Goal: Information Seeking & Learning: Learn about a topic

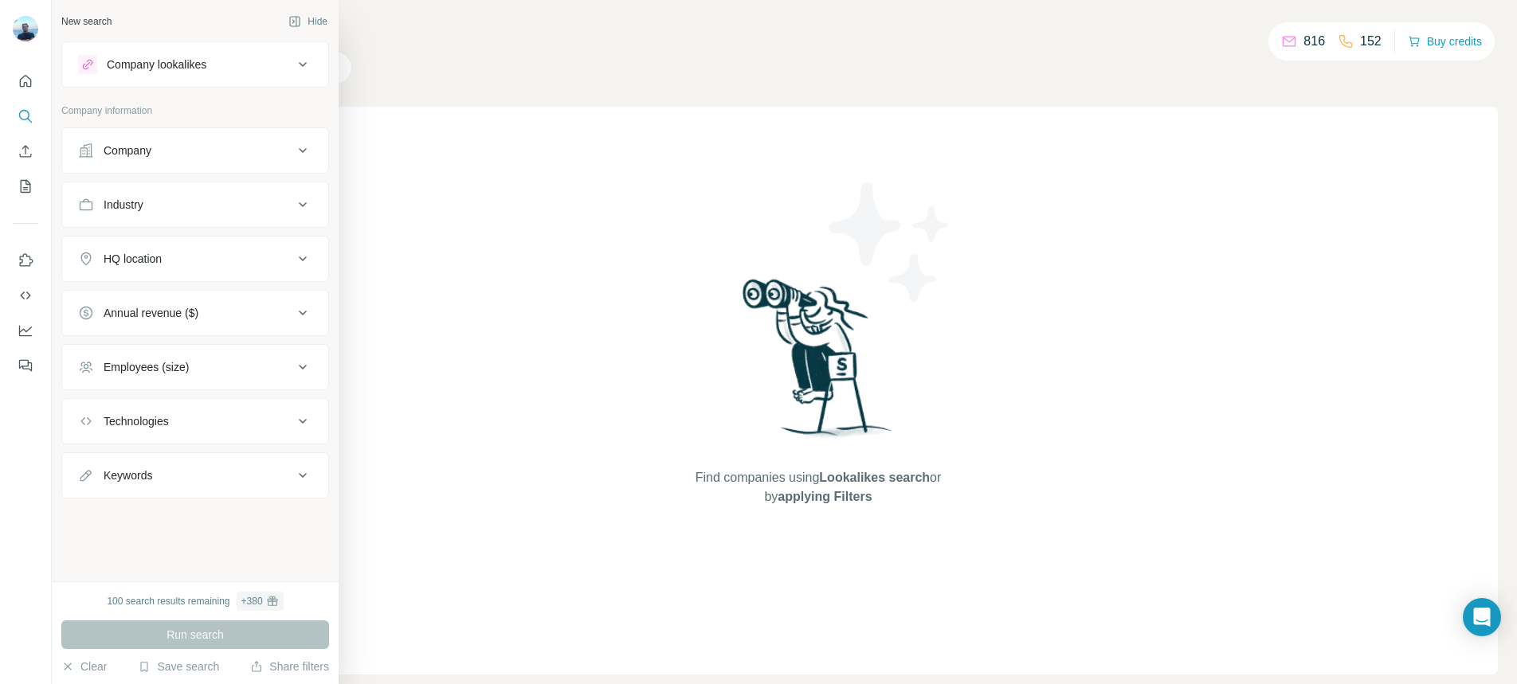
click at [131, 135] on button "Company" at bounding box center [195, 150] width 266 height 38
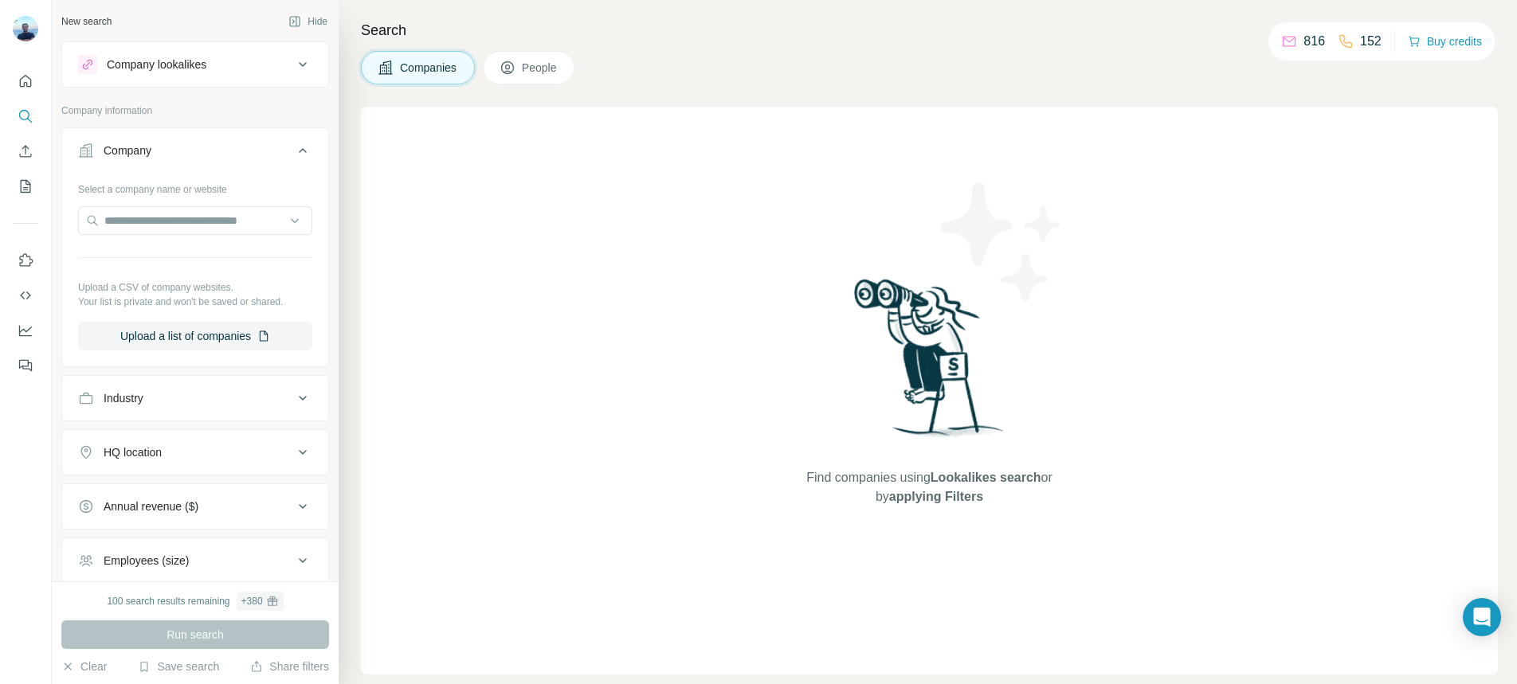
click at [228, 157] on div "Company" at bounding box center [185, 151] width 215 height 16
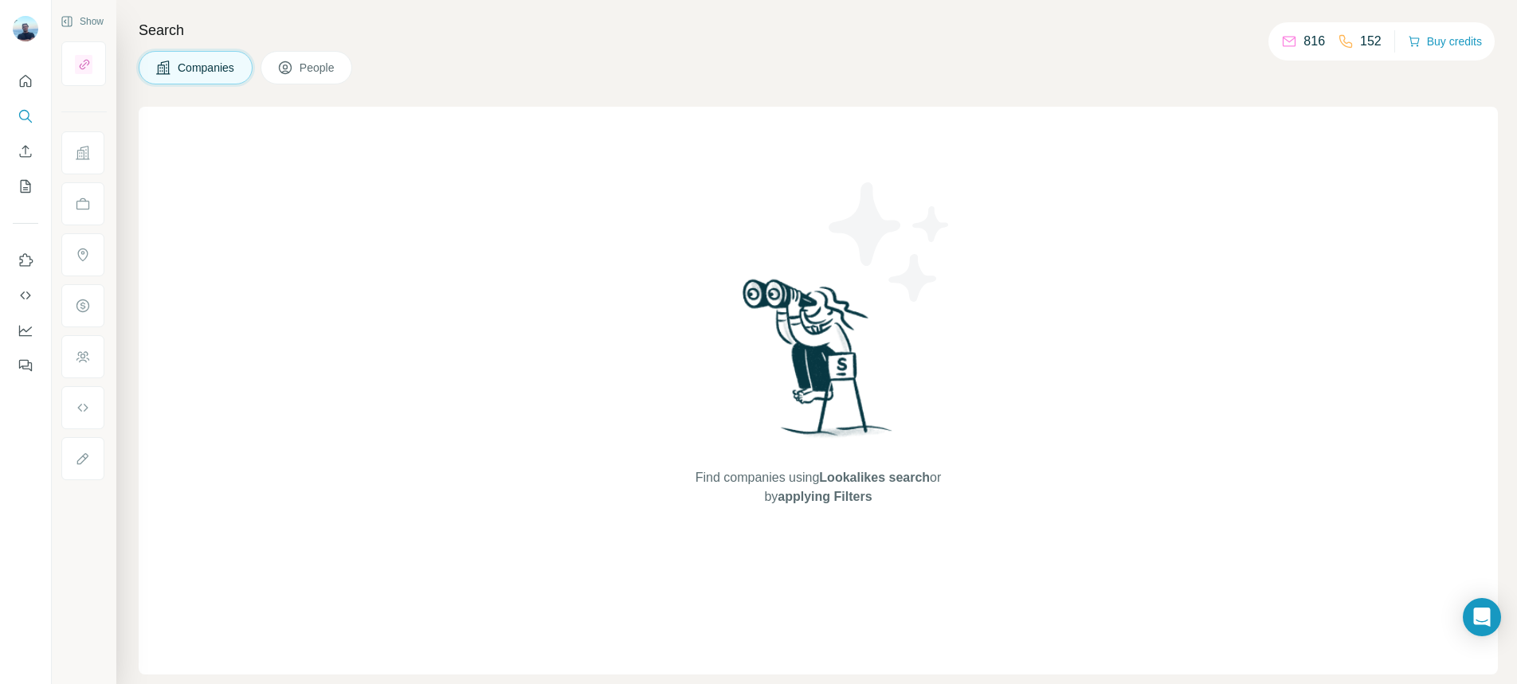
drag, startPoint x: 1382, startPoint y: 40, endPoint x: 1220, endPoint y: 40, distance: 162.6
click at [1220, 40] on div "Show Search Companies People Find companies using Lookalikes search or by apply…" at bounding box center [784, 342] width 1465 height 684
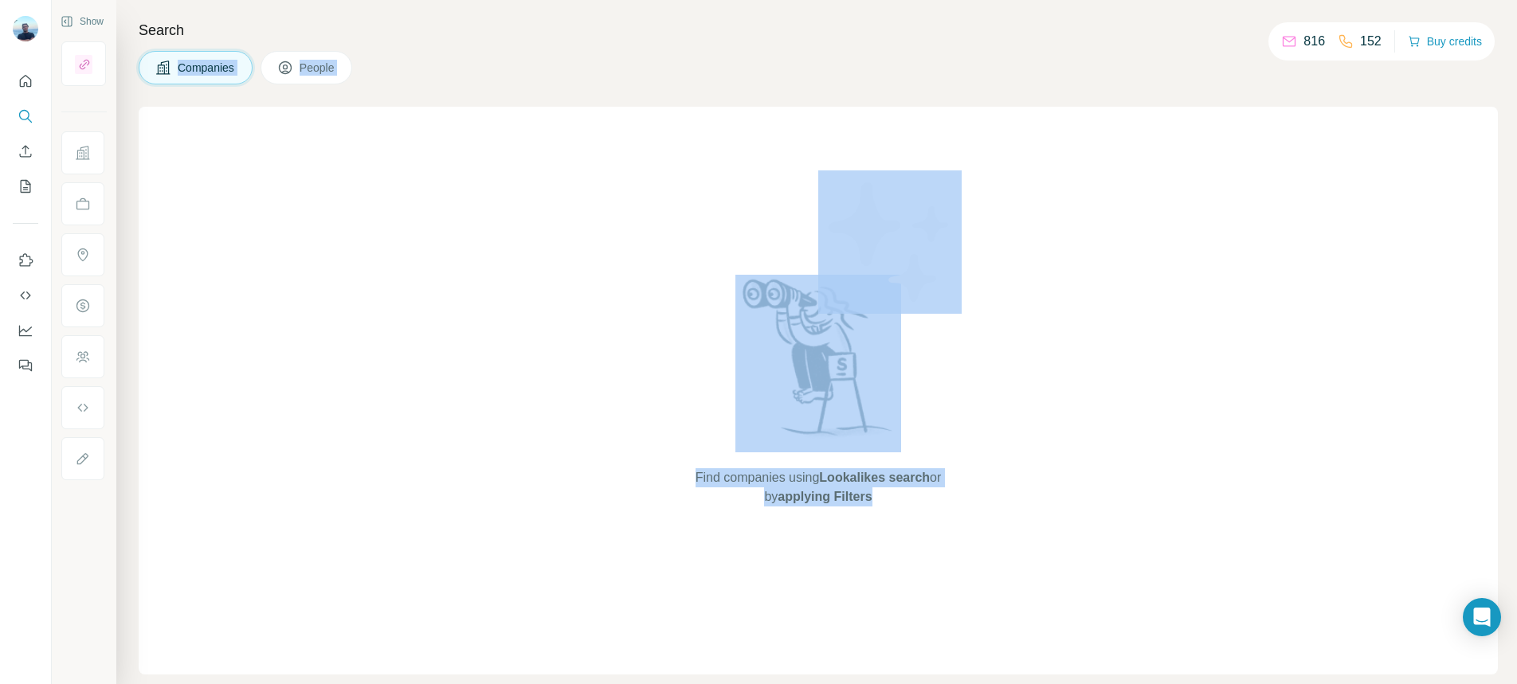
drag, startPoint x: 1219, startPoint y: 40, endPoint x: 1221, endPoint y: 31, distance: 8.9
click at [1221, 36] on h4 "Search" at bounding box center [818, 30] width 1359 height 22
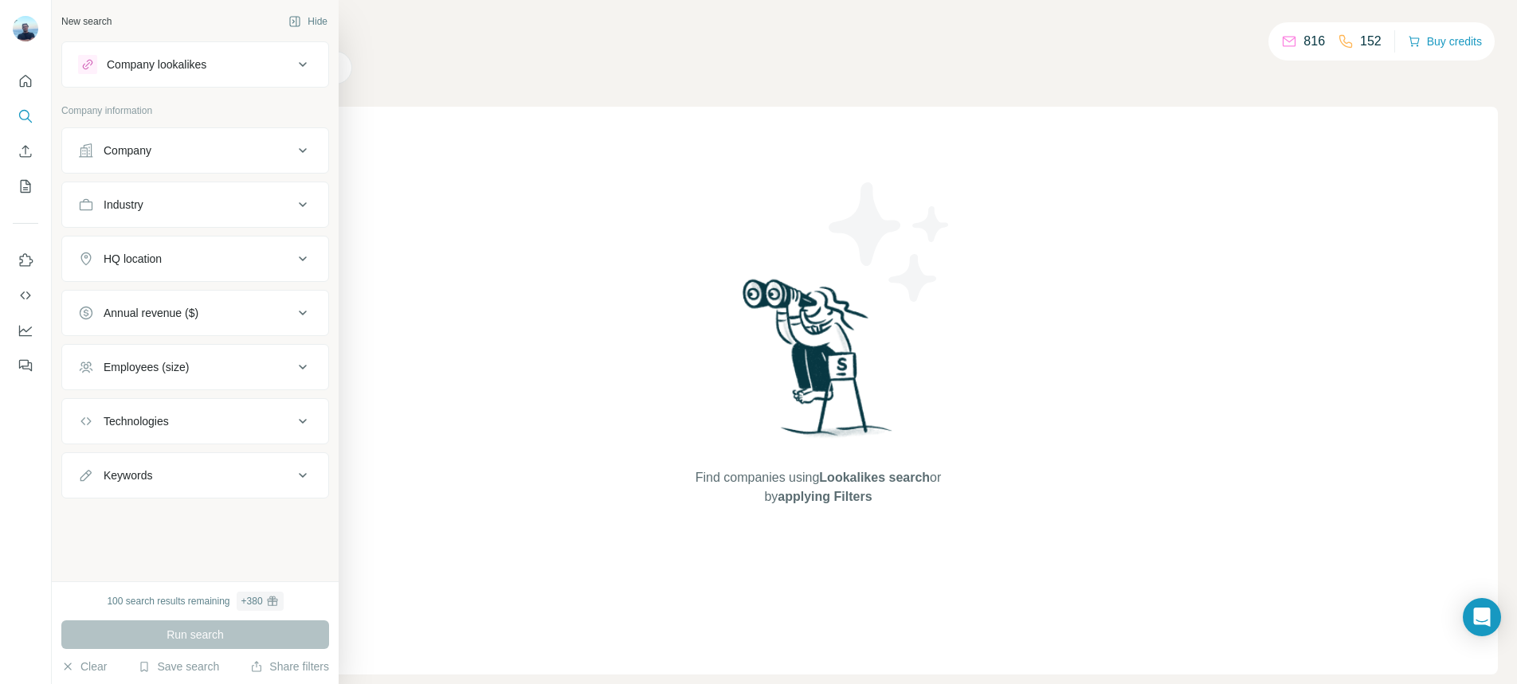
click at [181, 481] on div "Keywords" at bounding box center [185, 476] width 215 height 16
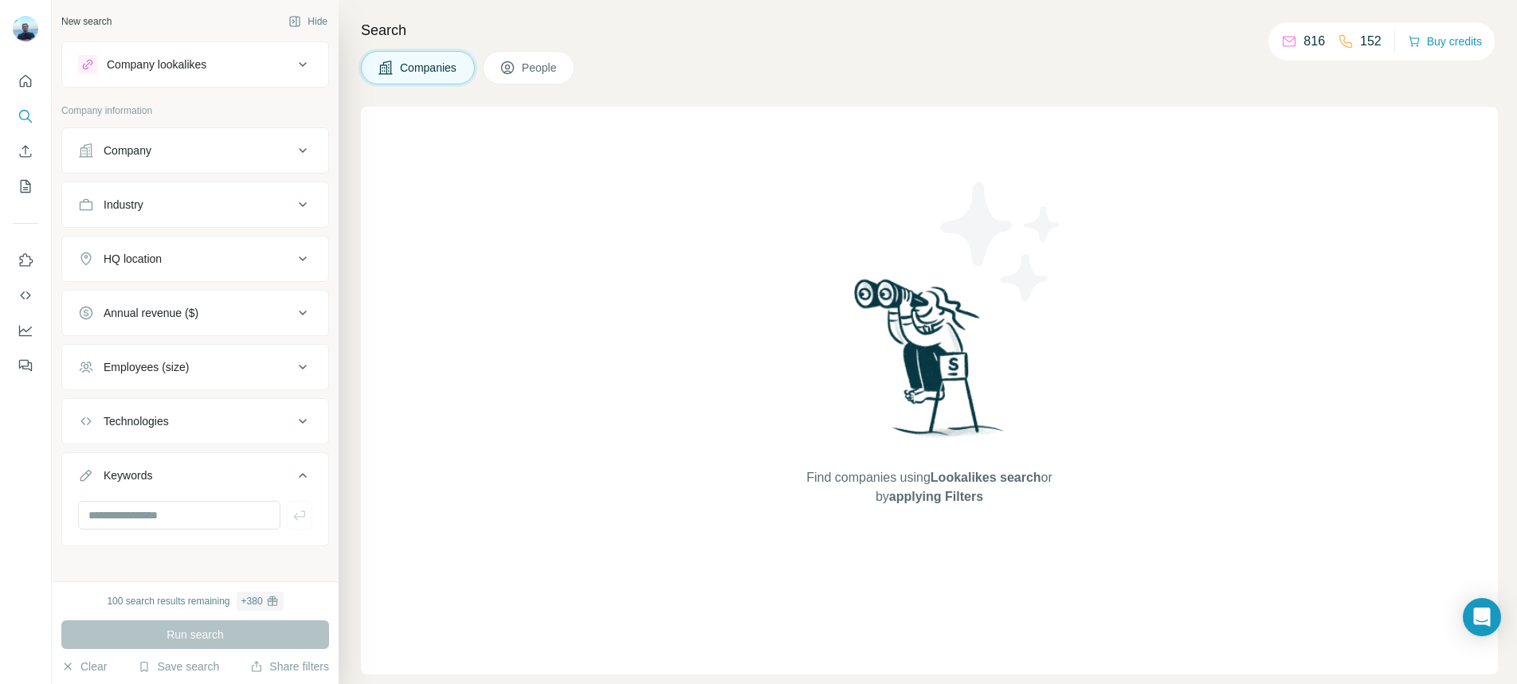
click at [195, 415] on div "Technologies" at bounding box center [185, 422] width 215 height 16
click at [203, 471] on input "text" at bounding box center [195, 461] width 234 height 29
type input "*"
type input "********"
click at [504, 437] on div "Find companies using Lookalikes search or by applying Filters" at bounding box center [929, 391] width 1137 height 568
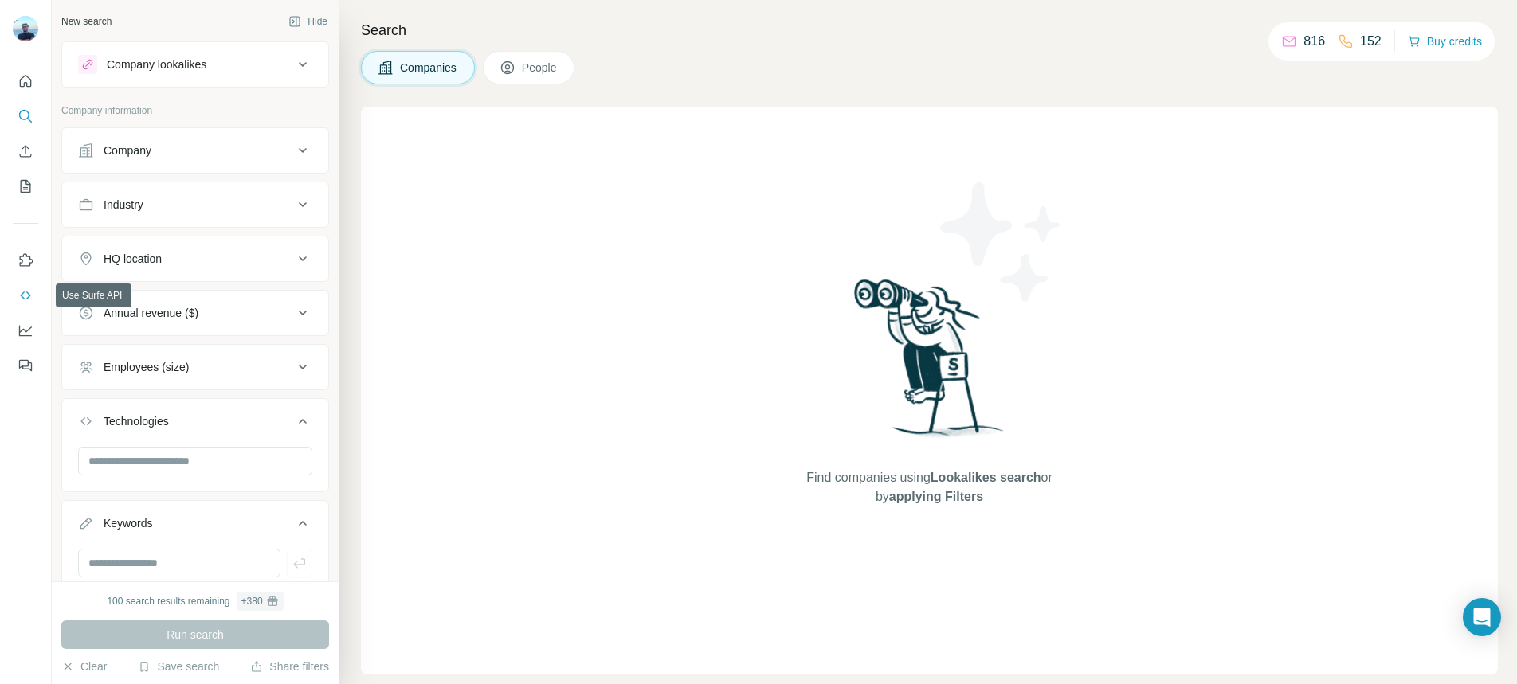
click at [27, 292] on icon "Use Surfe API" at bounding box center [25, 296] width 10 height 8
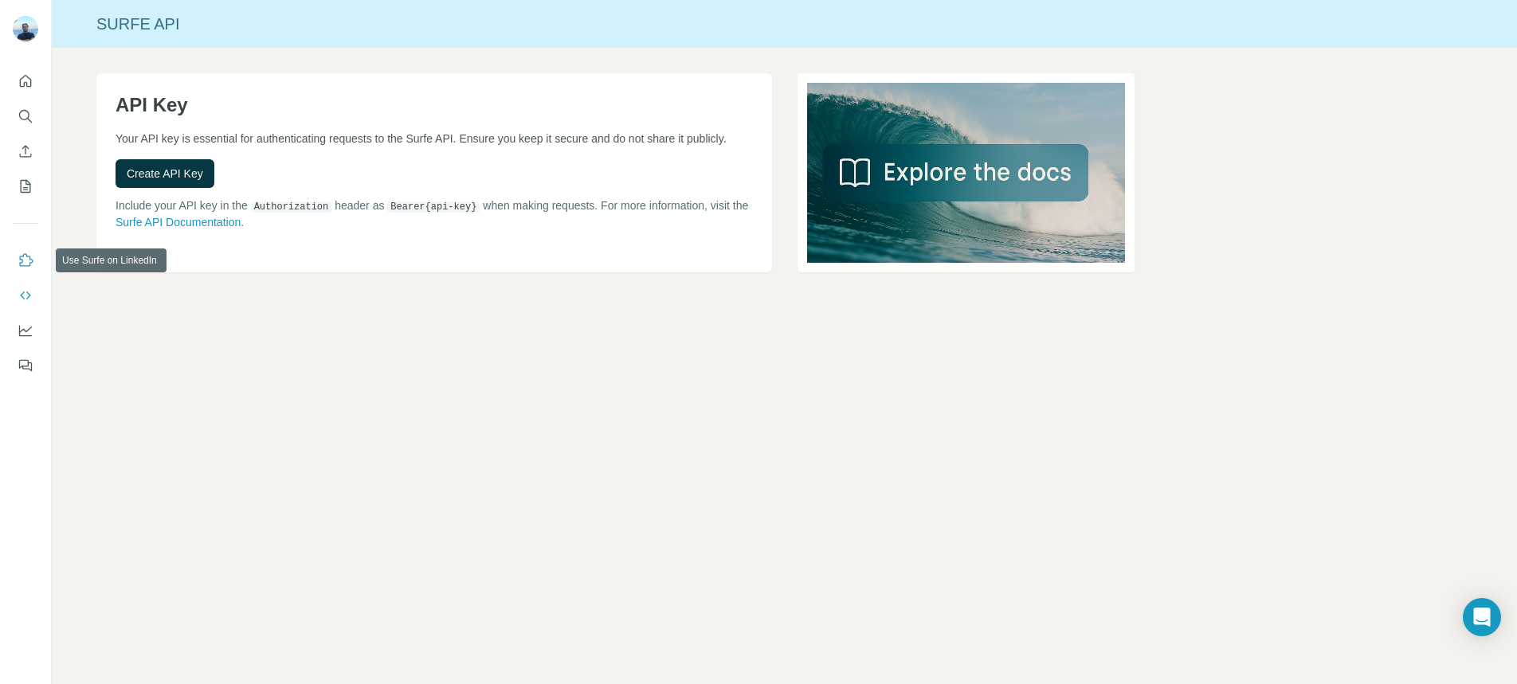
click at [35, 263] on button "Use Surfe on LinkedIn" at bounding box center [25, 260] width 25 height 29
click at [14, 105] on button "Search" at bounding box center [25, 116] width 25 height 29
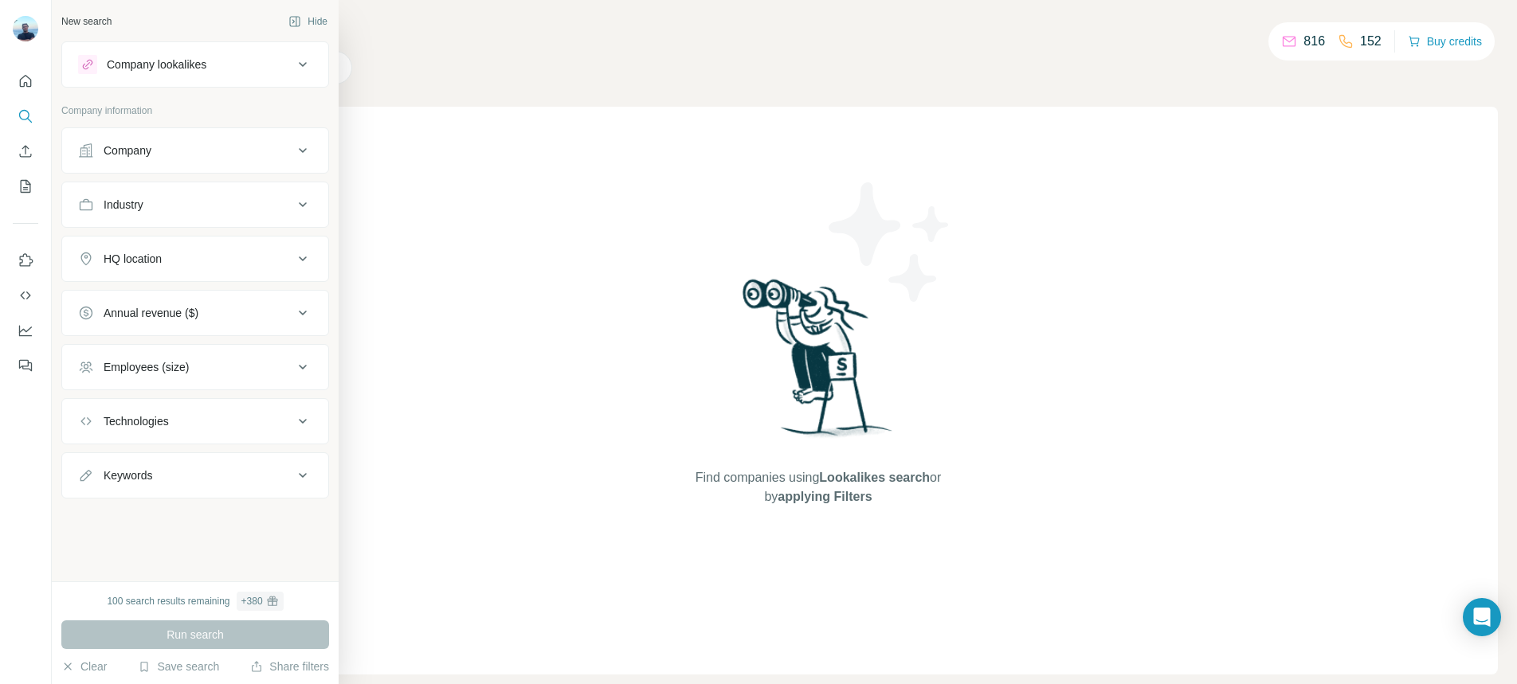
click at [180, 53] on button "Company lookalikes" at bounding box center [195, 64] width 266 height 38
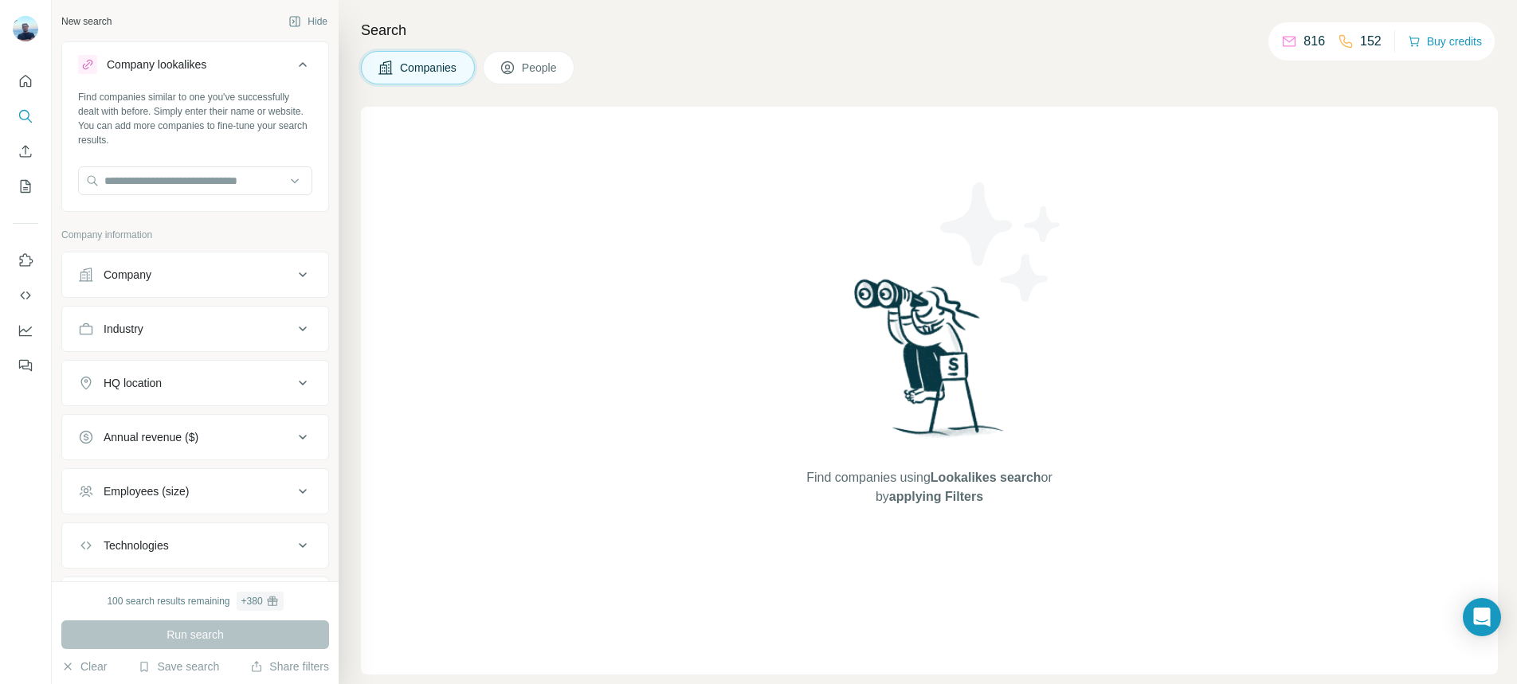
click at [1167, 237] on div "Find companies using Lookalikes search or by applying Filters" at bounding box center [929, 391] width 1137 height 568
